Goal: Task Accomplishment & Management: Use online tool/utility

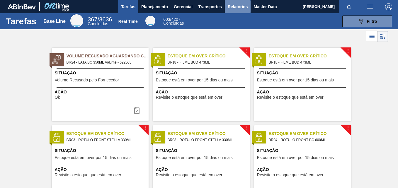
click at [239, 6] on span "Relatórios" at bounding box center [238, 6] width 20 height 7
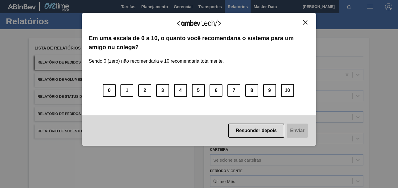
click at [308, 20] on button "Close" at bounding box center [306, 22] width 8 height 5
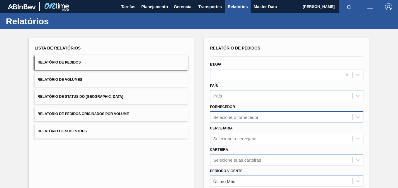
click at [226, 117] on div "Selecione o fornecedor" at bounding box center [286, 117] width 153 height 11
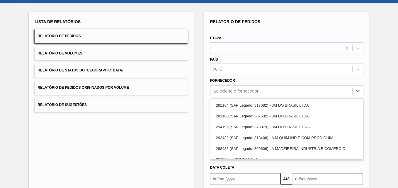
paste input "289637"
type input "289637"
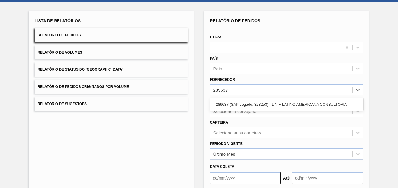
click at [233, 107] on div "289637 (SAP Legado: 328253) - L N F LATINO AMERICANA CONSULTORIA" at bounding box center [286, 104] width 153 height 11
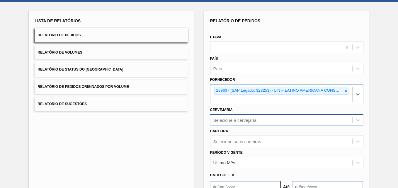
scroll to position [58, 0]
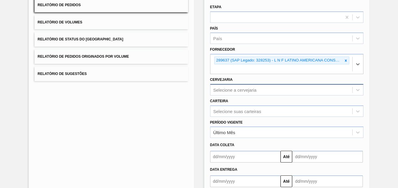
click at [224, 96] on div "Selecione a cervejaria" at bounding box center [286, 89] width 153 height 11
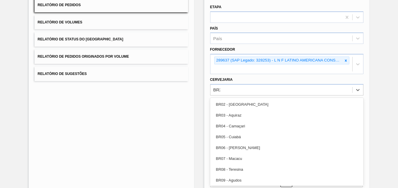
type input "BR21"
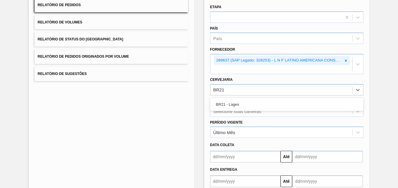
drag, startPoint x: 246, startPoint y: 101, endPoint x: 223, endPoint y: 118, distance: 28.8
click at [244, 102] on div "BR21 - Lages" at bounding box center [286, 104] width 153 height 11
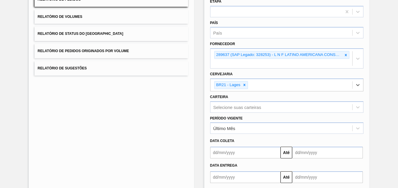
scroll to position [64, 0]
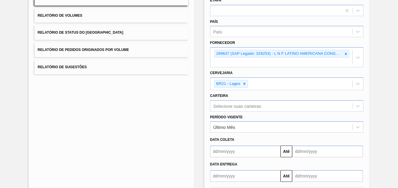
click at [395, 130] on div "Lista de Relatórios Relatório de Pedidos Relatório de Volumes Relatório de Stat…" at bounding box center [199, 91] width 398 height 253
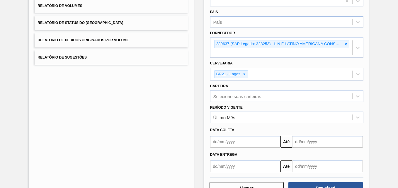
scroll to position [94, 0]
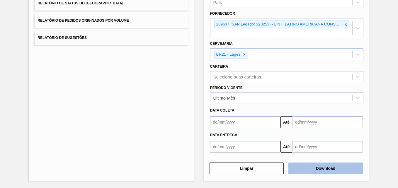
click at [342, 166] on button "Download" at bounding box center [326, 169] width 75 height 12
